Goal: Go to known website: Access a specific website the user already knows

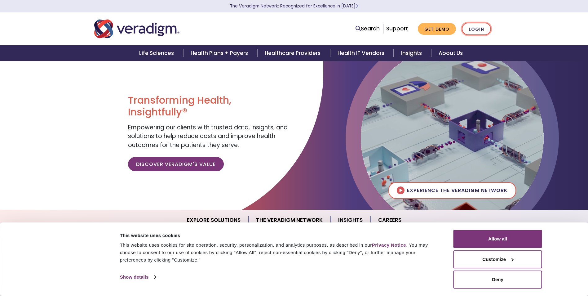
click at [480, 31] on link "Login" at bounding box center [476, 29] width 29 height 13
drag, startPoint x: 497, startPoint y: 242, endPoint x: 497, endPoint y: 245, distance: 3.4
click at [497, 241] on button "Allow all" at bounding box center [498, 239] width 89 height 18
